Goal: Task Accomplishment & Management: Complete application form

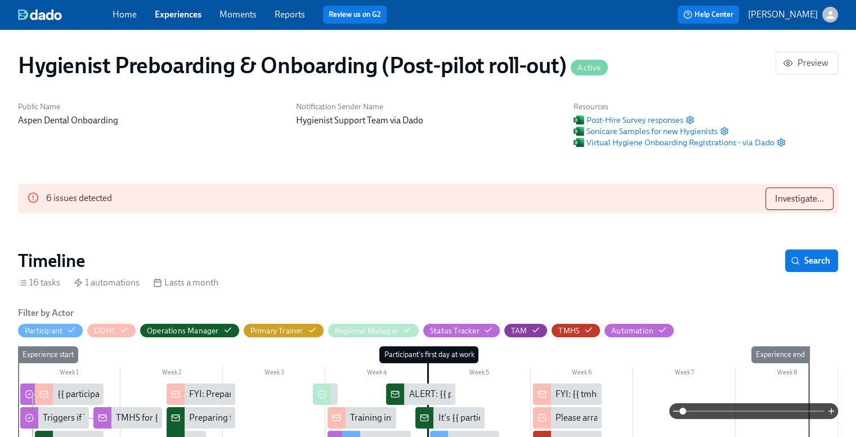
click at [181, 14] on link "Experiences" at bounding box center [178, 14] width 47 height 11
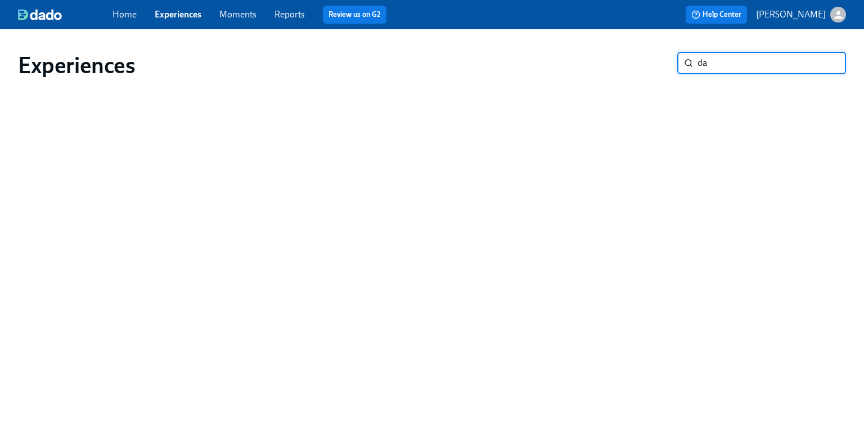
type input "d"
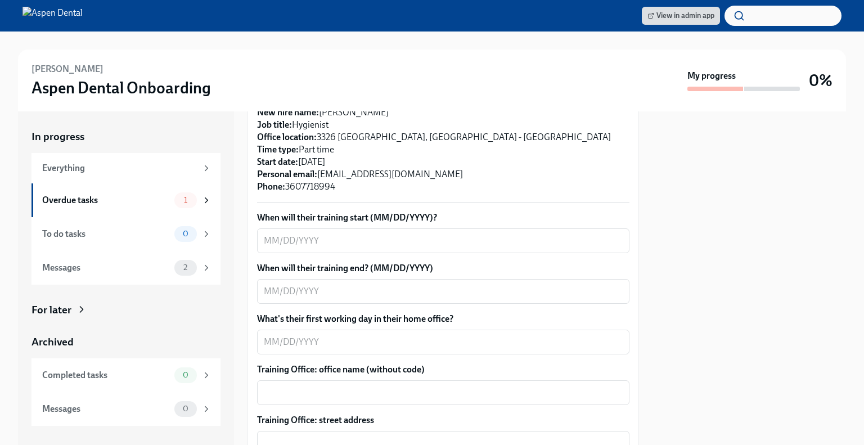
scroll to position [295, 0]
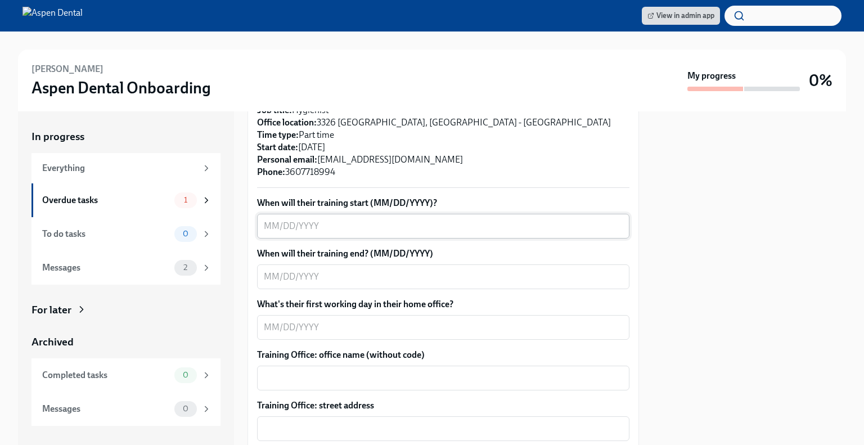
click at [356, 233] on textarea "When will their training start (MM/DD/YYYY)?" at bounding box center [443, 226] width 359 height 14
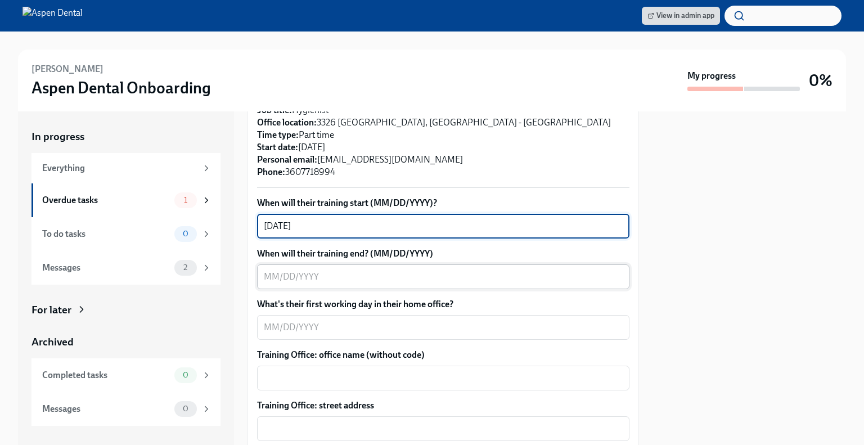
type textarea "[DATE]"
click at [329, 284] on textarea "When will their training end? (MM/DD/YYYY)" at bounding box center [443, 277] width 359 height 14
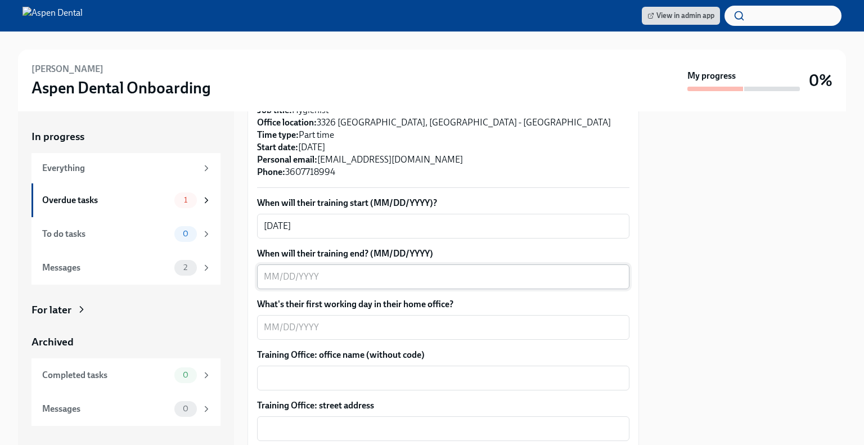
click at [335, 284] on textarea "When will their training end? (MM/DD/YYYY)" at bounding box center [443, 277] width 359 height 14
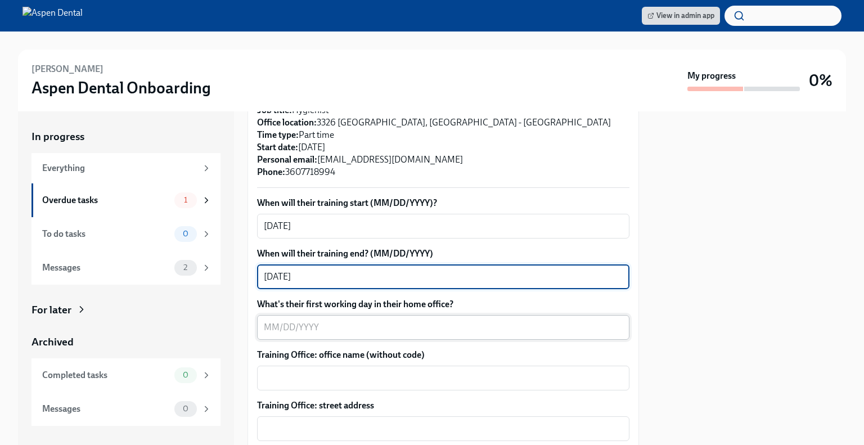
type textarea "[DATE]"
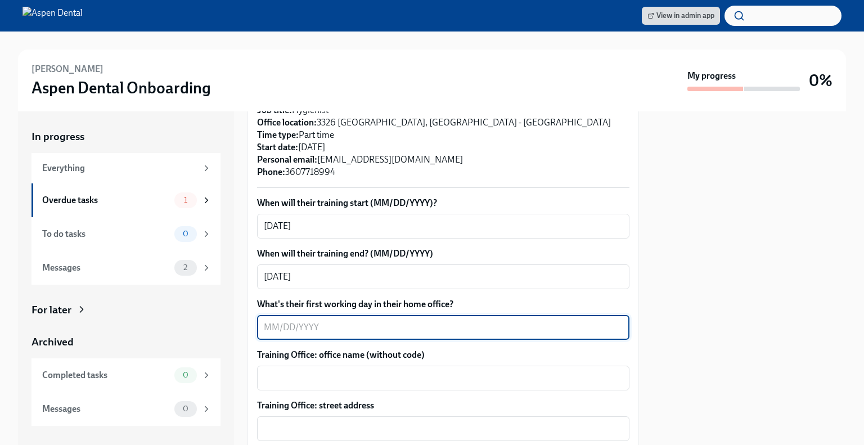
click at [319, 334] on textarea "What's their first working day in their home office?" at bounding box center [443, 328] width 359 height 14
type textarea "[DATE]"
click at [320, 385] on textarea "Training Office: office name (without code)" at bounding box center [443, 378] width 359 height 14
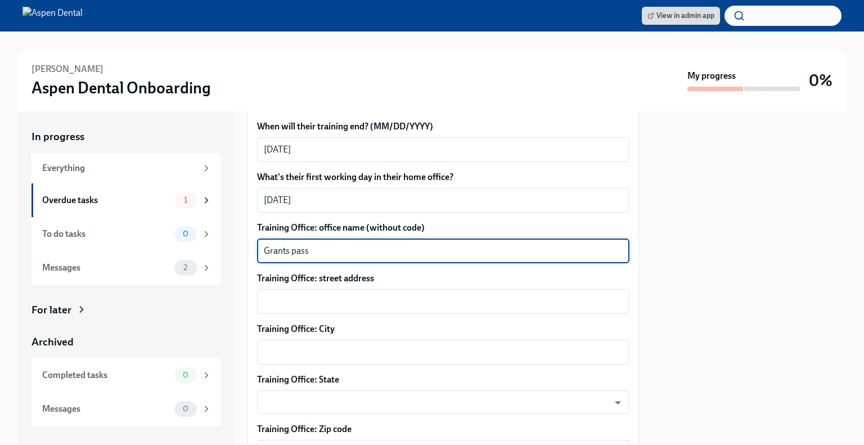
scroll to position [427, 0]
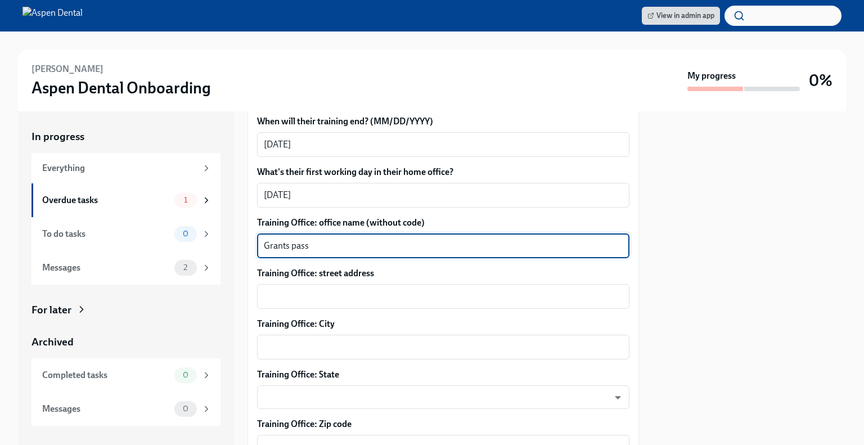
type textarea "Grants pass"
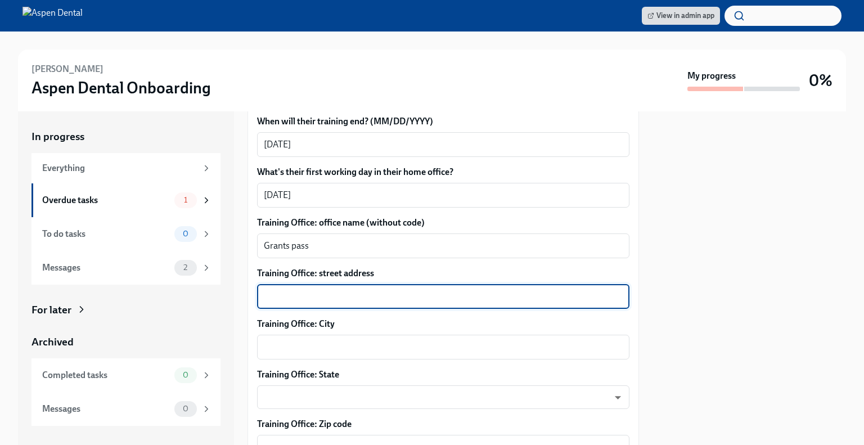
paste textarea "[STREET_ADDRESS][PERSON_NAME][PERSON_NAME]"
type textarea "[STREET_ADDRESS][PERSON_NAME][PERSON_NAME]"
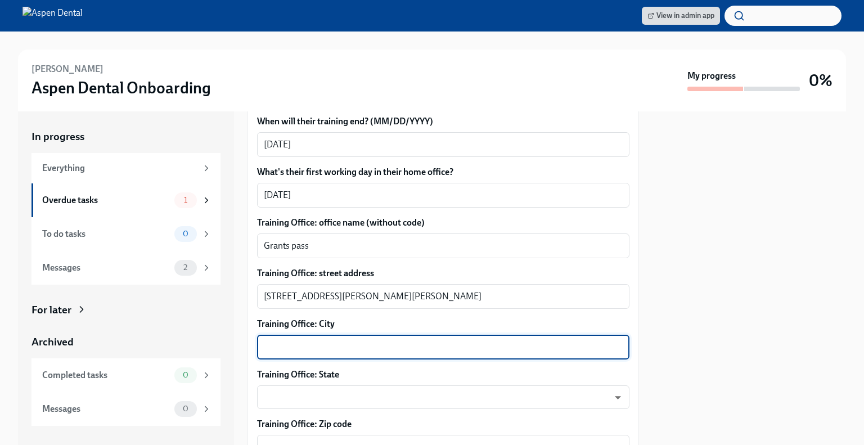
click at [293, 354] on textarea "Training Office: City" at bounding box center [443, 347] width 359 height 14
type textarea "Grants Pass"
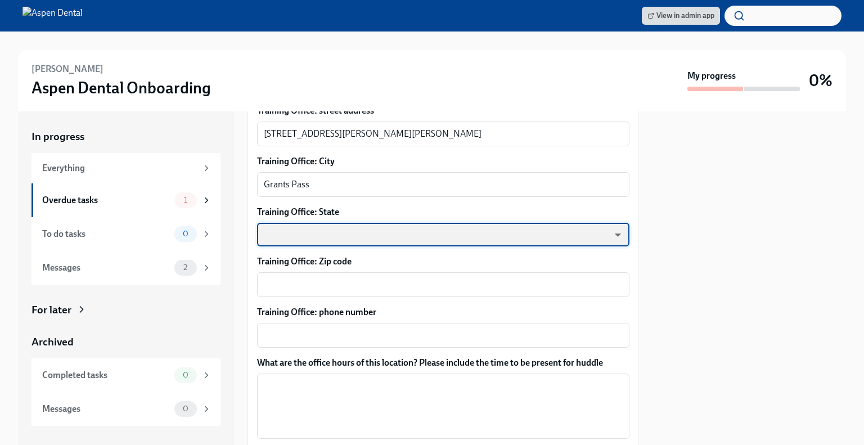
scroll to position [597, 0]
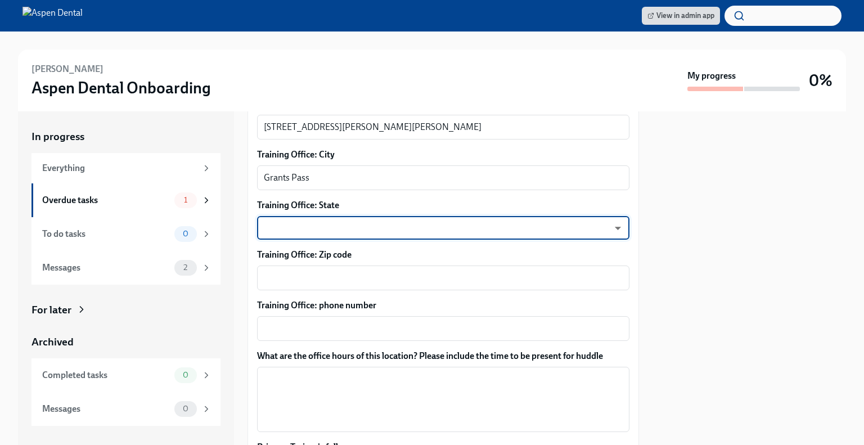
click at [385, 245] on body "View in admin app [PERSON_NAME] Aspen Dental Onboarding My progress 0% In progr…" at bounding box center [432, 222] width 864 height 445
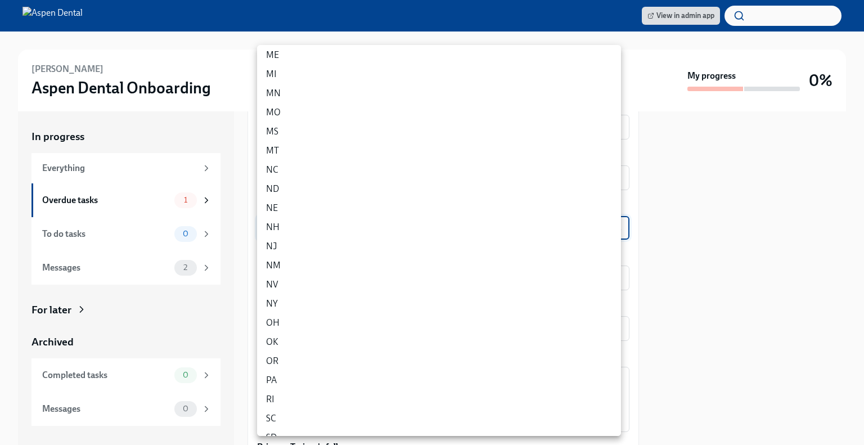
scroll to position [391, 0]
click at [273, 355] on li "OR" at bounding box center [439, 356] width 364 height 19
type input "1iNFoO7ko"
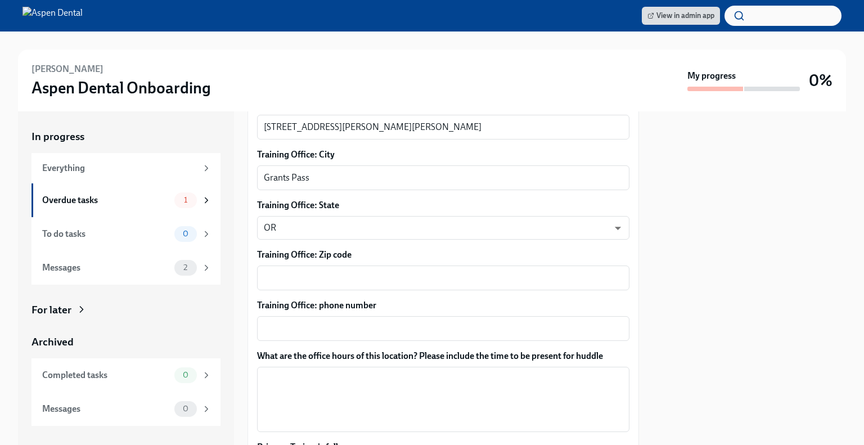
click at [316, 261] on label "Training Office: Zip code" at bounding box center [443, 255] width 373 height 12
click at [316, 271] on textarea "Training Office: Zip code" at bounding box center [443, 278] width 359 height 14
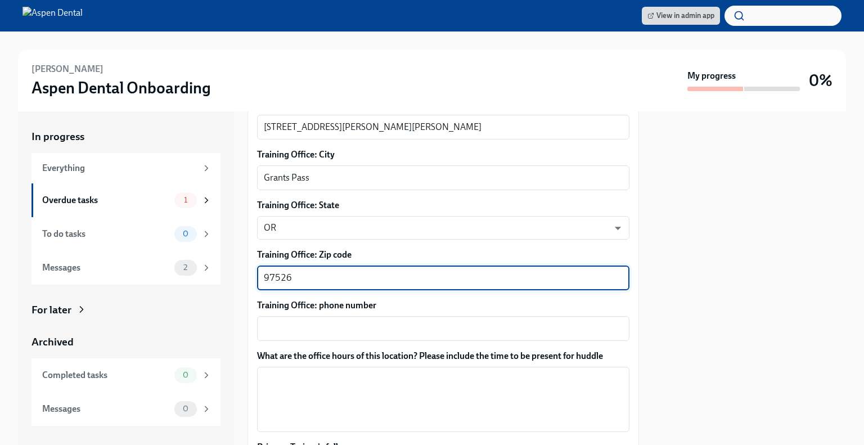
type textarea "97526"
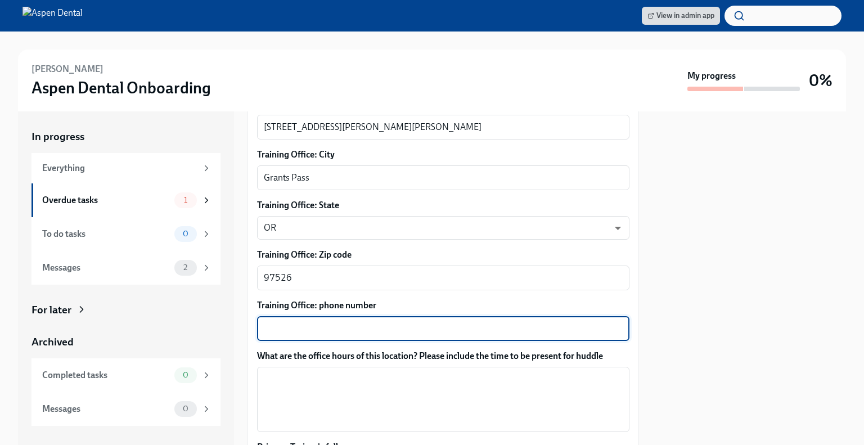
click at [284, 335] on textarea "Training Office: phone number" at bounding box center [443, 329] width 359 height 14
click at [263, 338] on div "541)[PHONE_NUMBER] ​" at bounding box center [443, 328] width 373 height 25
click at [265, 335] on textarea "541)237-80878" at bounding box center [443, 329] width 359 height 14
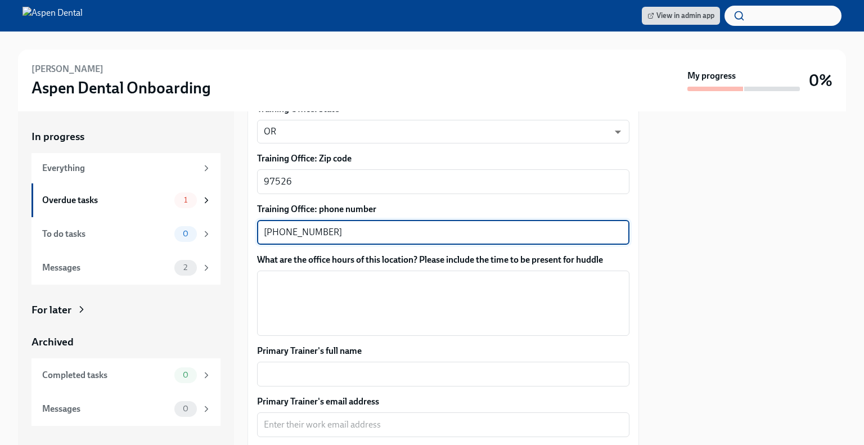
scroll to position [695, 0]
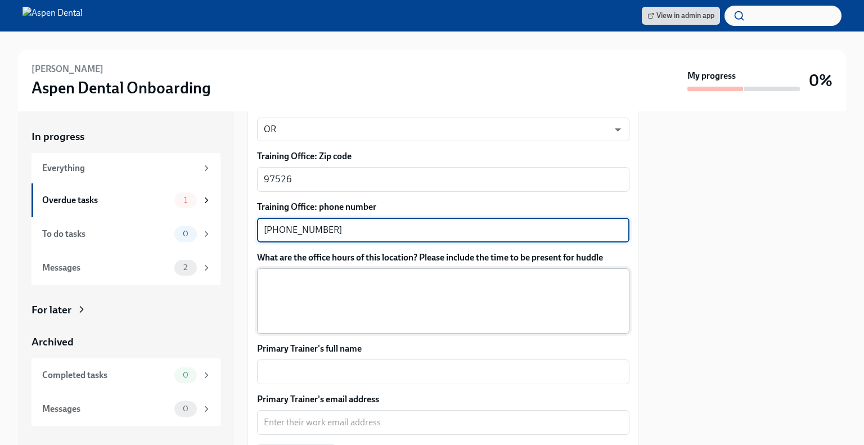
type textarea "[PHONE_NUMBER]"
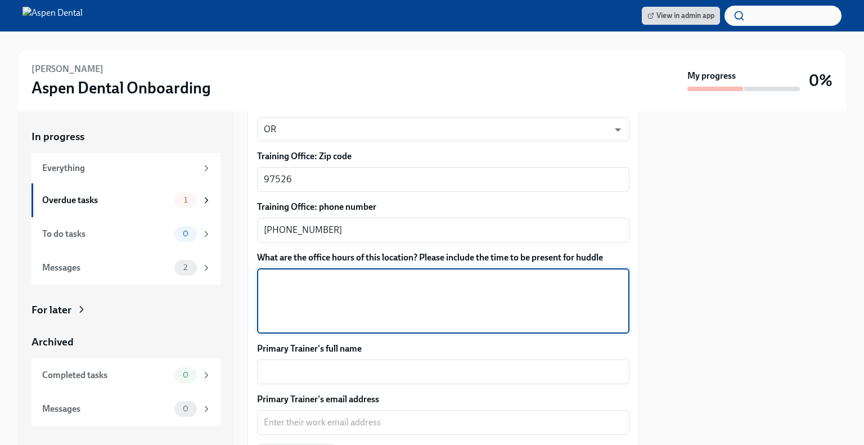
click at [404, 308] on textarea "What are the office hours of this location? Please include the time to be prese…" at bounding box center [443, 301] width 359 height 54
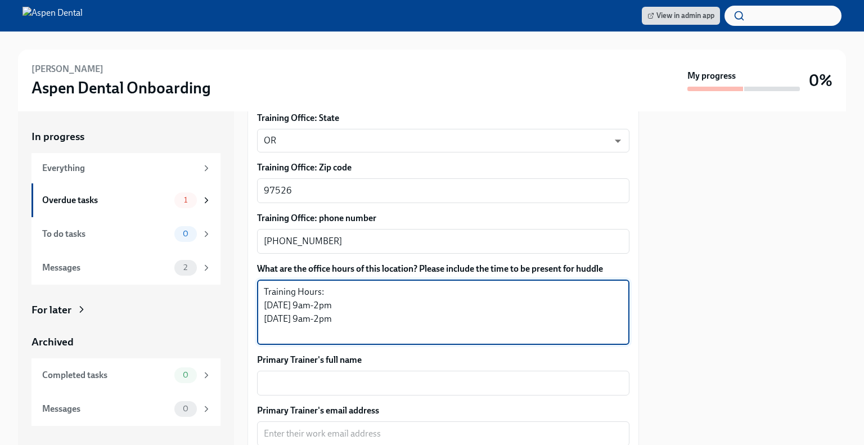
scroll to position [829, 0]
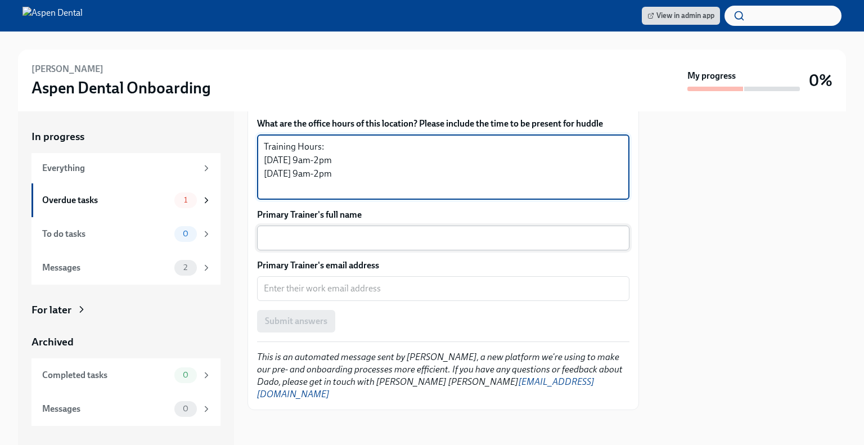
type textarea "Training Hours: [DATE] 9am-2pm [DATE] 9am-2pm"
click at [319, 245] on textarea "Primary Trainer's full name" at bounding box center [443, 238] width 359 height 14
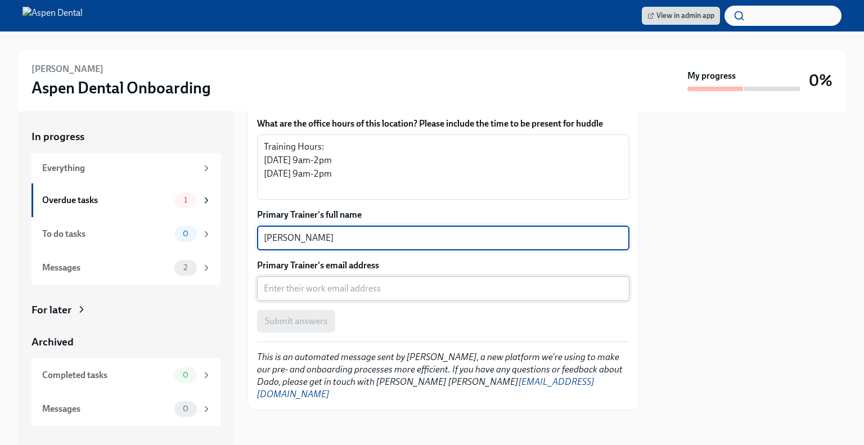
type textarea "[PERSON_NAME]"
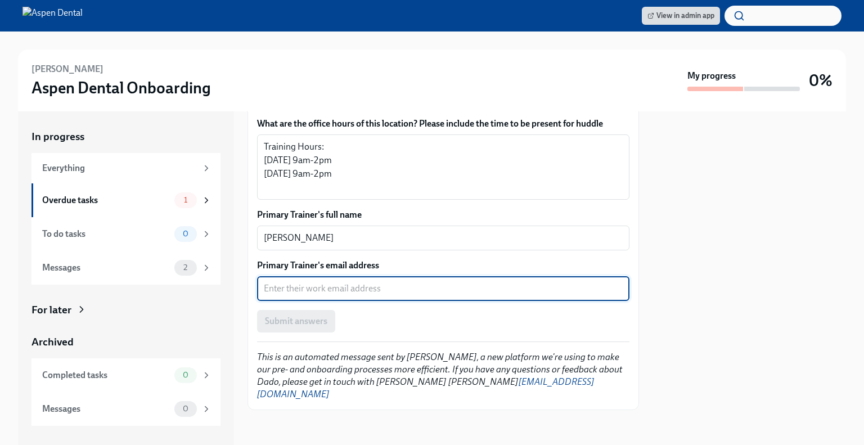
click at [308, 295] on textarea "Primary Trainer's email address" at bounding box center [443, 289] width 359 height 14
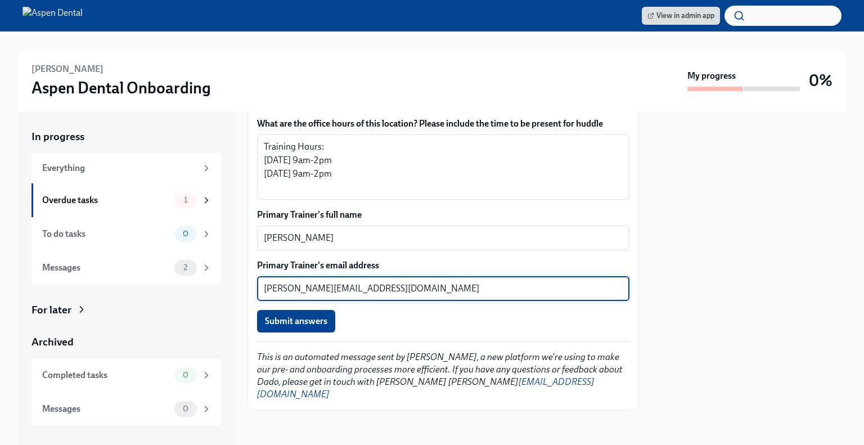
type textarea "[PERSON_NAME][EMAIL_ADDRESS][DOMAIN_NAME]"
click at [307, 194] on textarea "Training Hours: [DATE] 9am-2pm [DATE] 9am-2pm" at bounding box center [443, 167] width 359 height 54
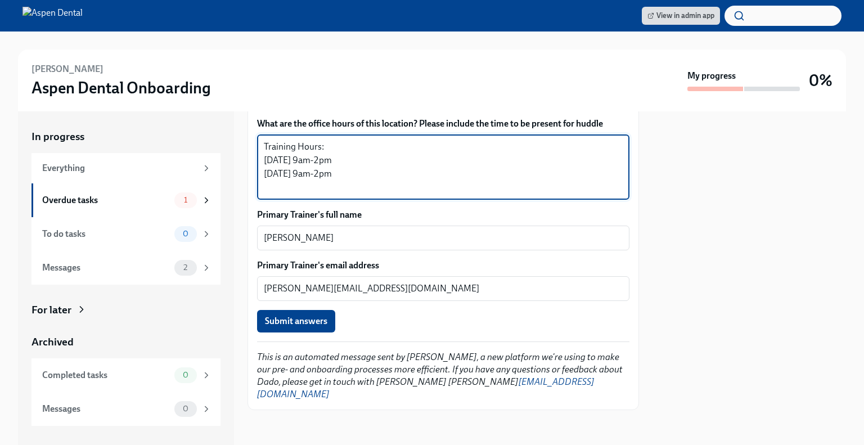
click at [339, 186] on textarea "Training Hours: [DATE] 9am-2pm [DATE] 9am-2pm" at bounding box center [443, 167] width 359 height 54
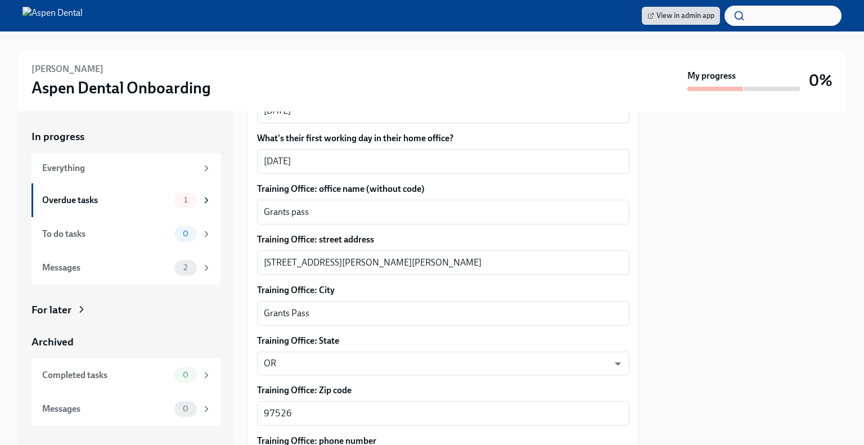
scroll to position [461, 0]
type textarea "Training Hours: [DATE] 9am-2pm [DATE] 9am-2pm [DATE] 9am-12pm [DATE] 9am-2pm [D…"
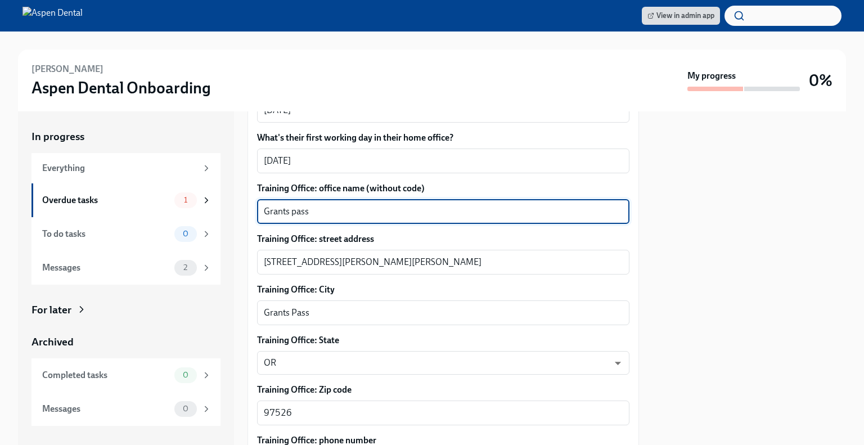
click at [297, 218] on textarea "Grants pass" at bounding box center [443, 212] width 359 height 14
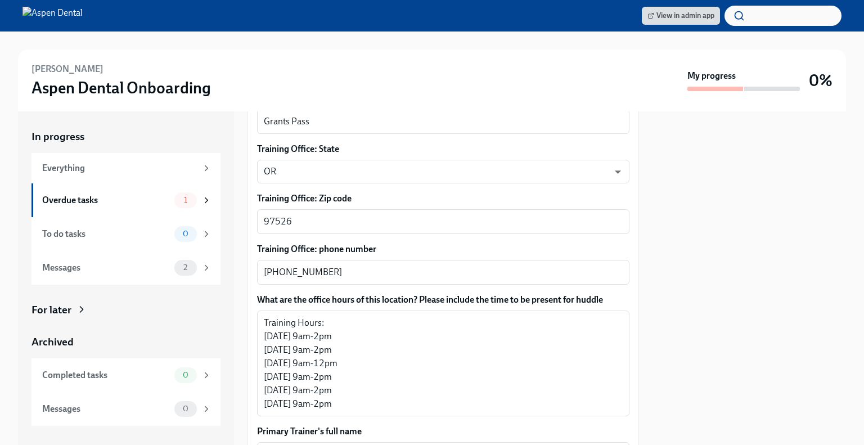
scroll to position [651, 0]
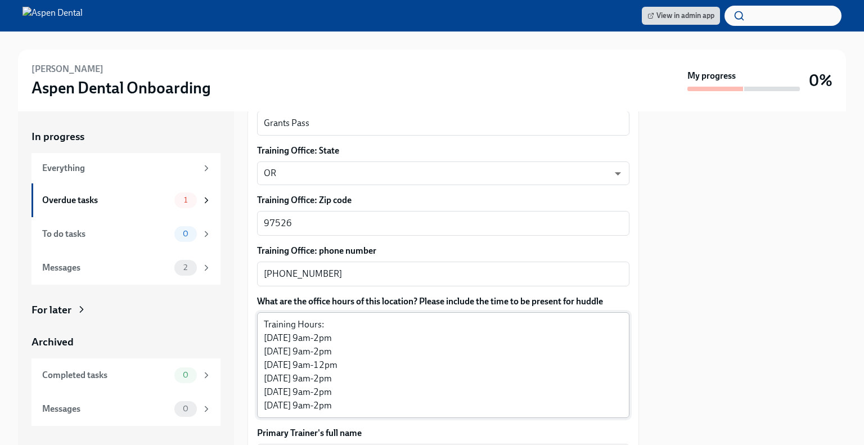
type textarea "Grants Pass"
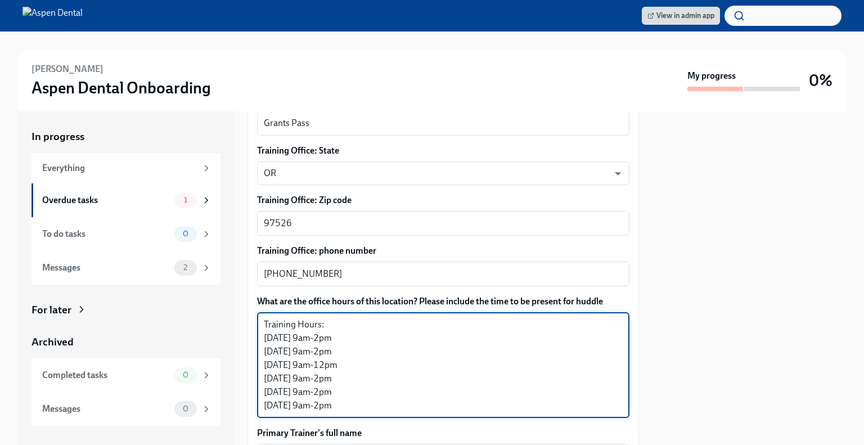
drag, startPoint x: 265, startPoint y: 335, endPoint x: 362, endPoint y: 418, distance: 128.2
click at [362, 413] on textarea "Training Hours: [DATE] 9am-2pm [DATE] 9am-2pm [DATE] 9am-12pm [DATE] 9am-2pm [D…" at bounding box center [443, 365] width 359 height 95
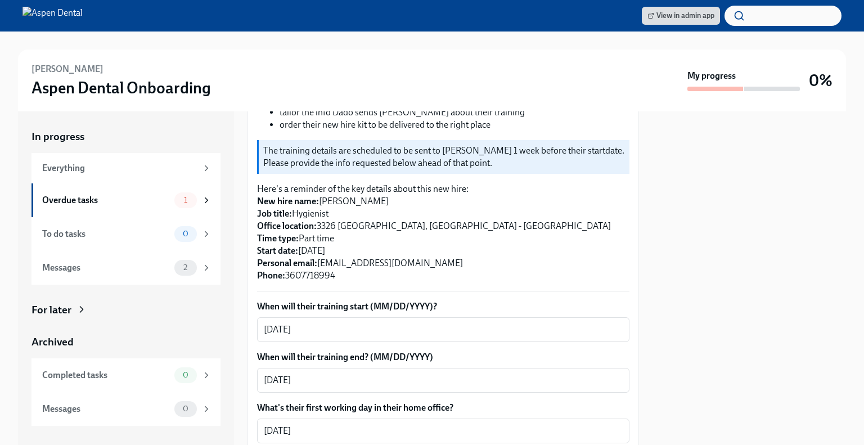
scroll to position [191, 0]
drag, startPoint x: 343, startPoint y: 286, endPoint x: 257, endPoint y: 217, distance: 110.9
click at [257, 217] on p "Here's a reminder of the key details about this new hire: New hire name: [PERSO…" at bounding box center [443, 232] width 373 height 99
copy p "New hire name: [PERSON_NAME] Job title: Hygienist Office location: [STREET_ADDR…"
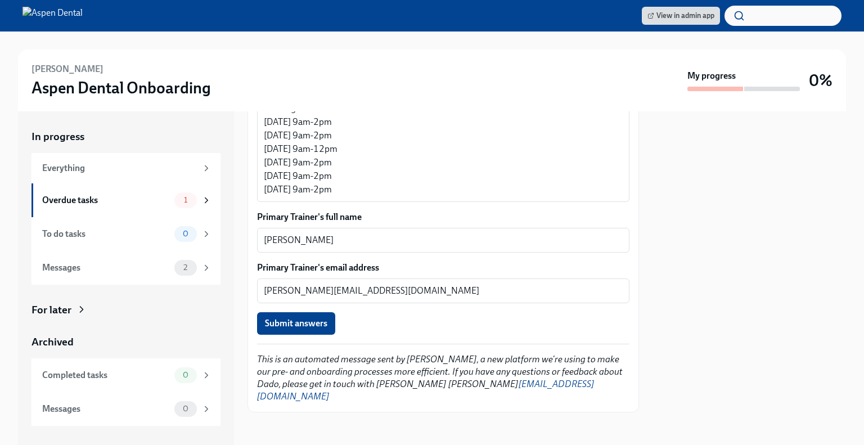
scroll to position [869, 0]
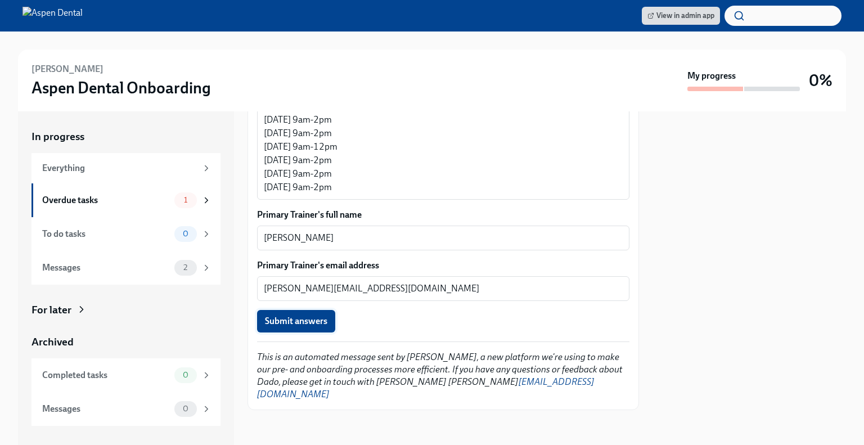
click at [296, 327] on span "Submit answers" at bounding box center [296, 321] width 62 height 11
